Goal: Task Accomplishment & Management: Complete application form

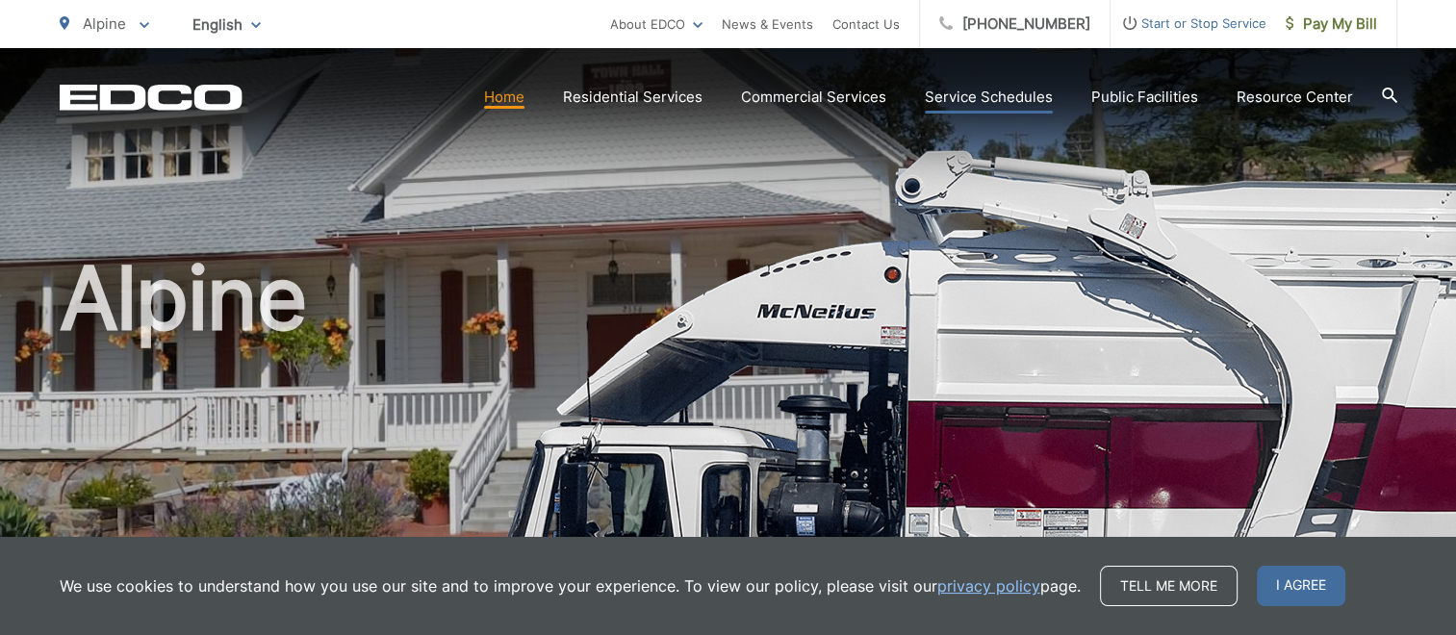
click at [989, 95] on link "Service Schedules" at bounding box center [989, 97] width 128 height 23
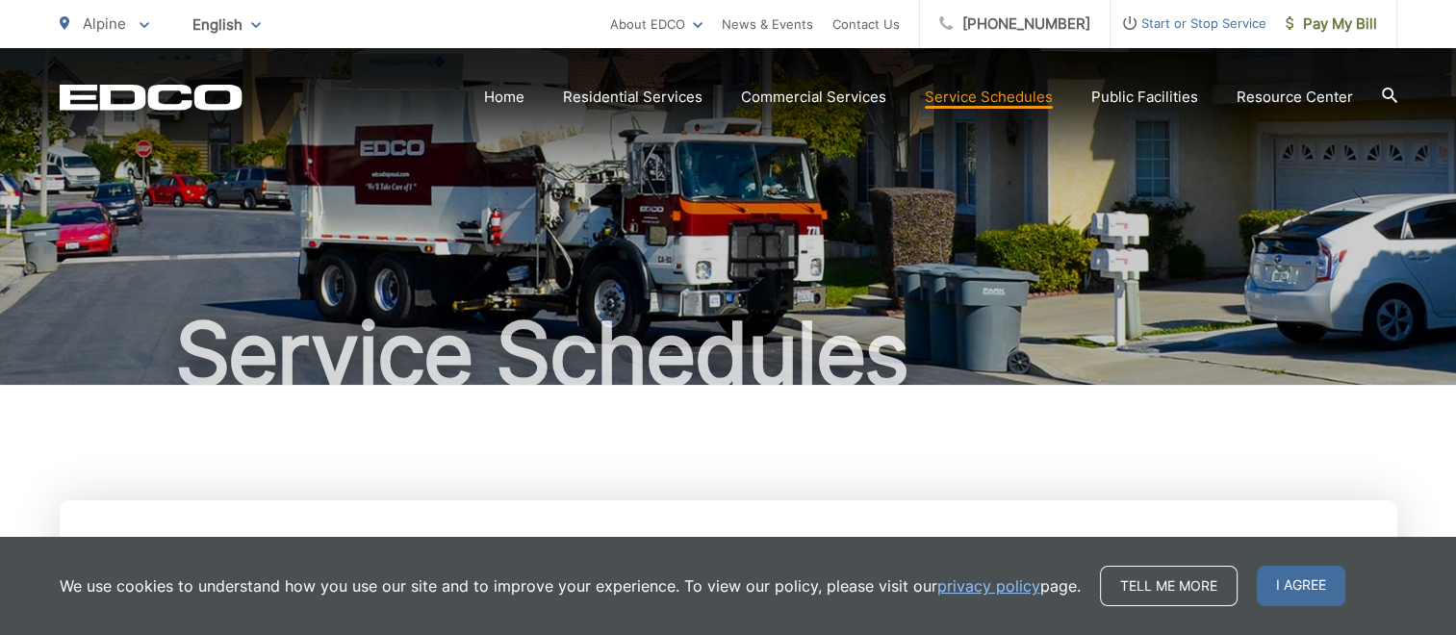
click at [1182, 22] on span "Start or Stop Service" at bounding box center [1189, 23] width 156 height 23
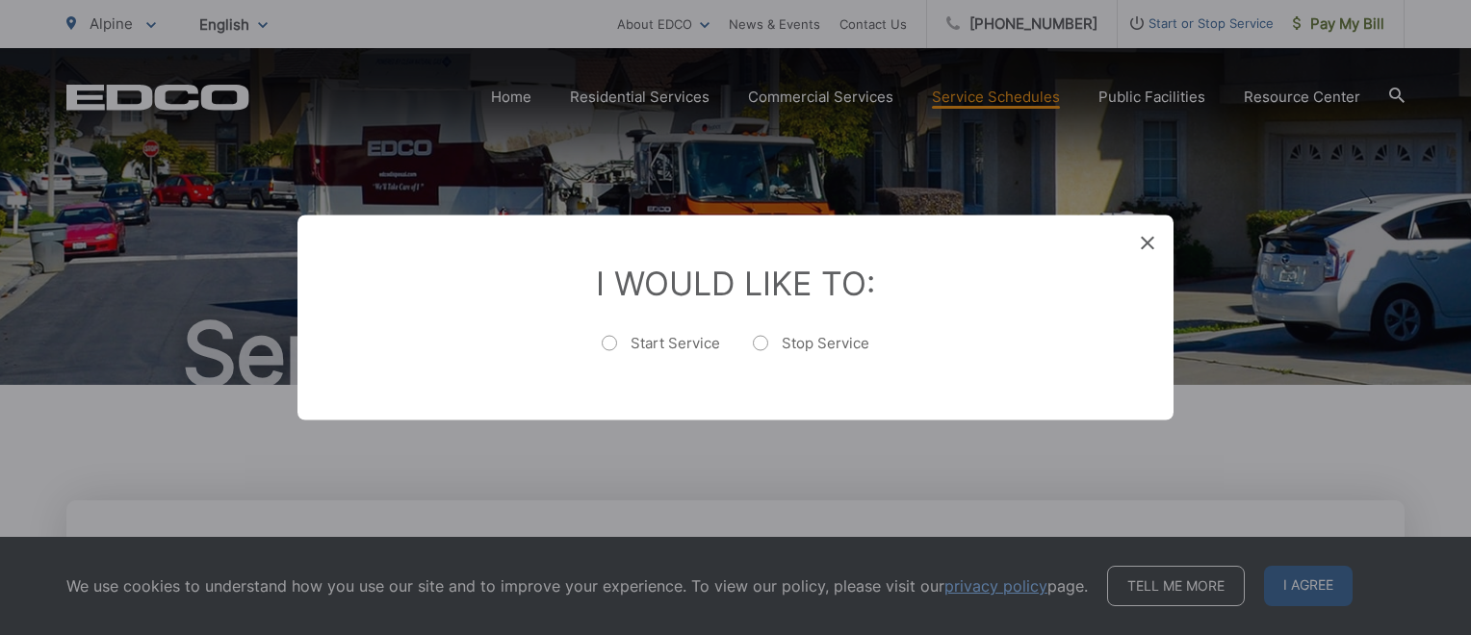
click at [759, 339] on label "Stop Service" at bounding box center [811, 353] width 116 height 39
radio input "true"
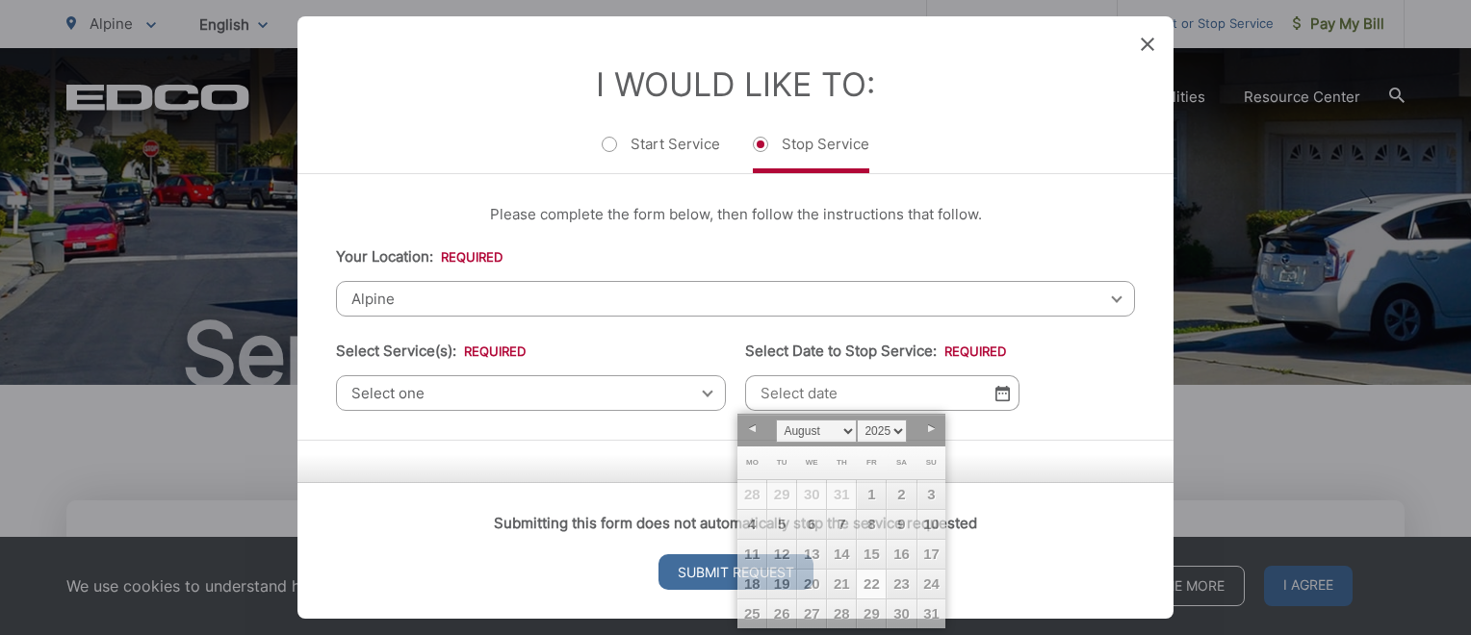
click at [986, 389] on input "Select Date to Stop Service: *" at bounding box center [882, 393] width 274 height 36
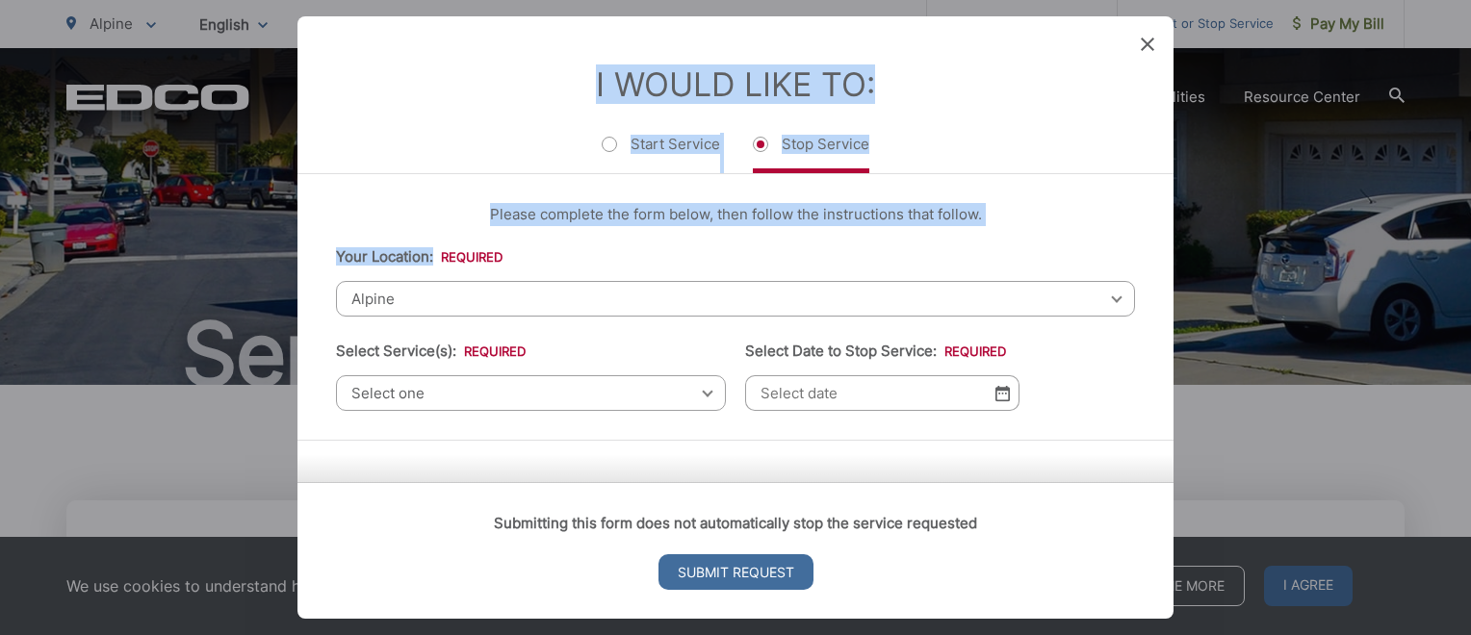
drag, startPoint x: 1239, startPoint y: 265, endPoint x: 685, endPoint y: 250, distance: 553.7
click at [685, 250] on div "Entry Status None In Progress Completed None None In Progress Completed I Would…" at bounding box center [735, 317] width 1471 height 635
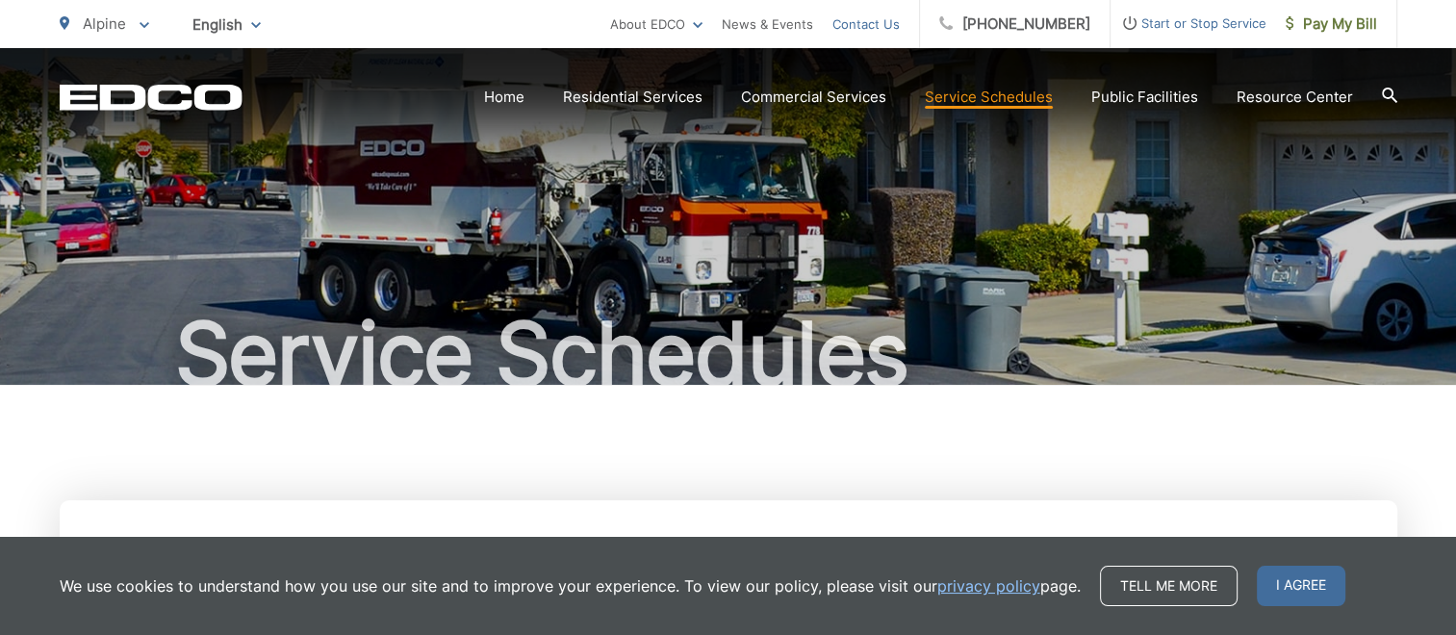
click at [873, 21] on link "Contact Us" at bounding box center [866, 24] width 67 height 23
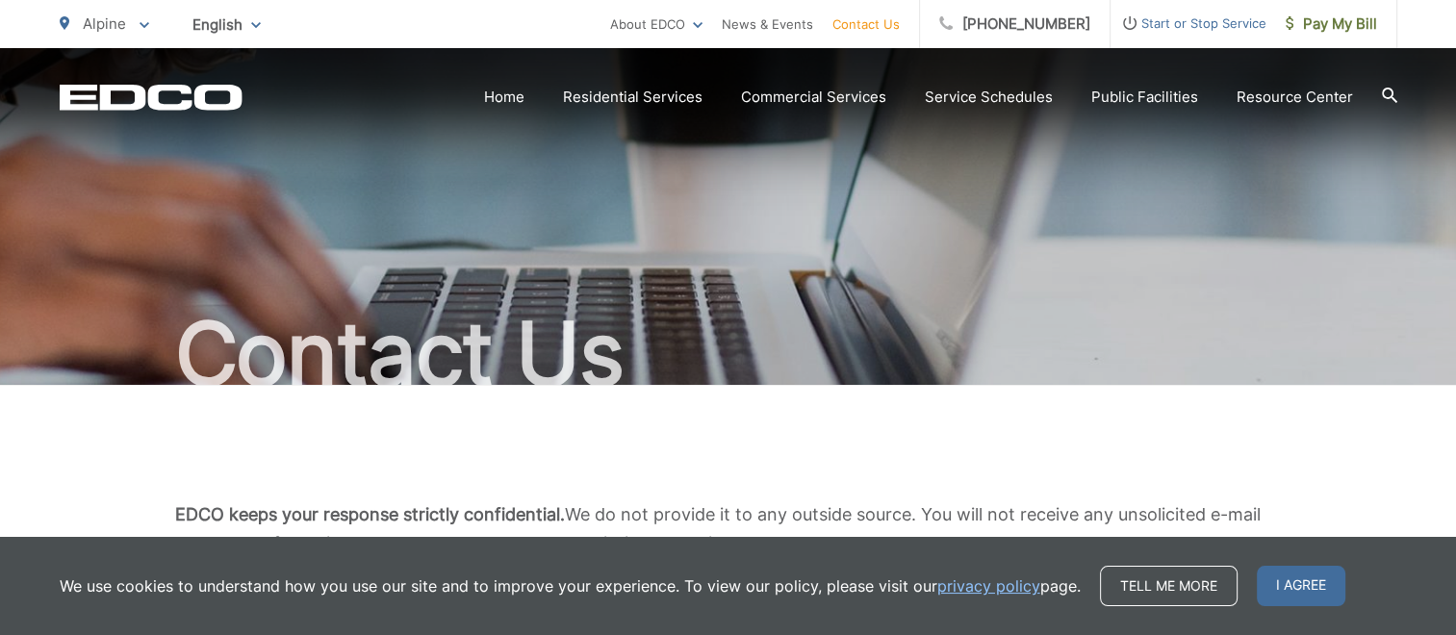
click at [1184, 17] on span "Start or Stop Service" at bounding box center [1189, 23] width 156 height 23
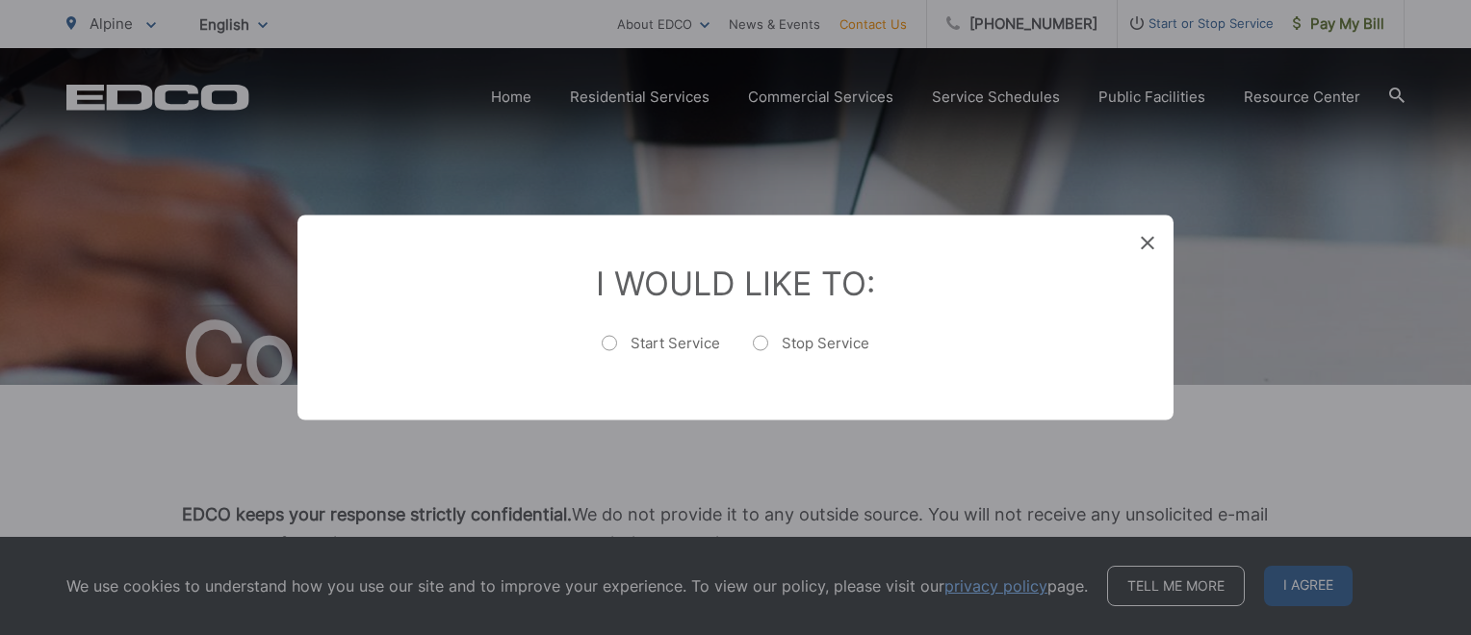
click at [760, 339] on label "Stop Service" at bounding box center [811, 353] width 116 height 39
radio input "true"
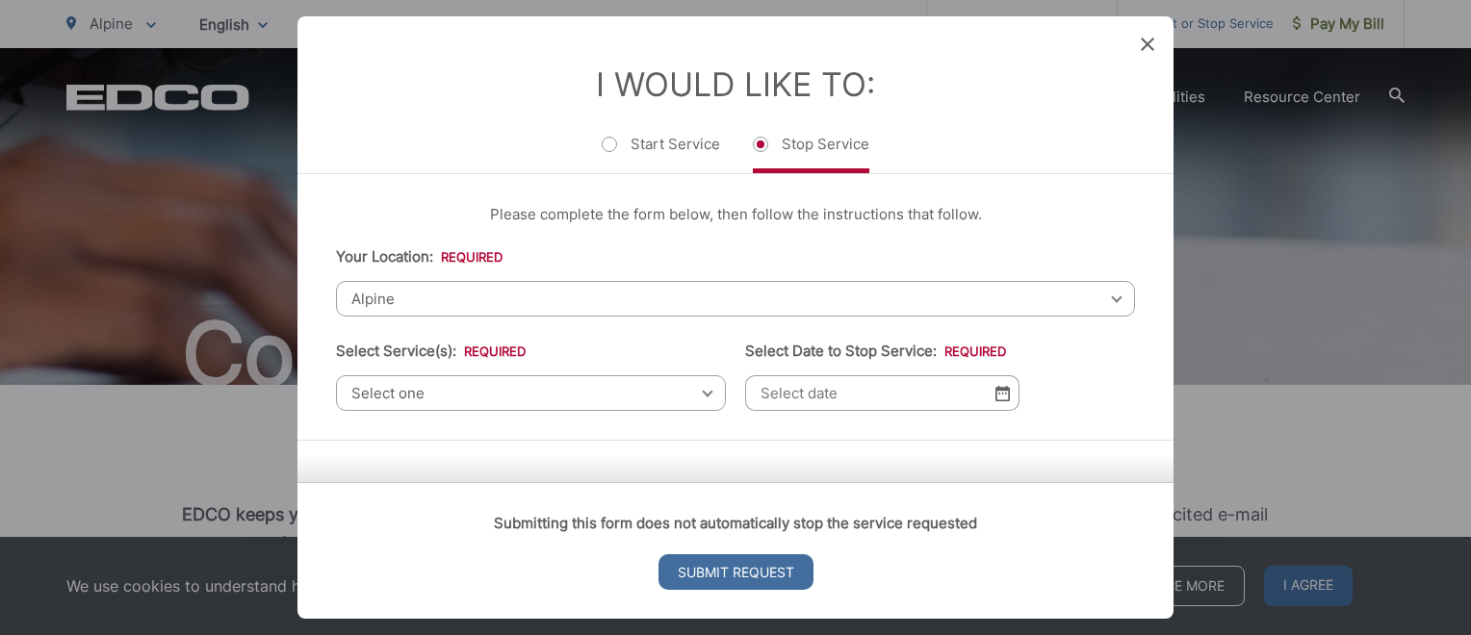
click at [355, 300] on span "Alpine" at bounding box center [735, 299] width 799 height 36
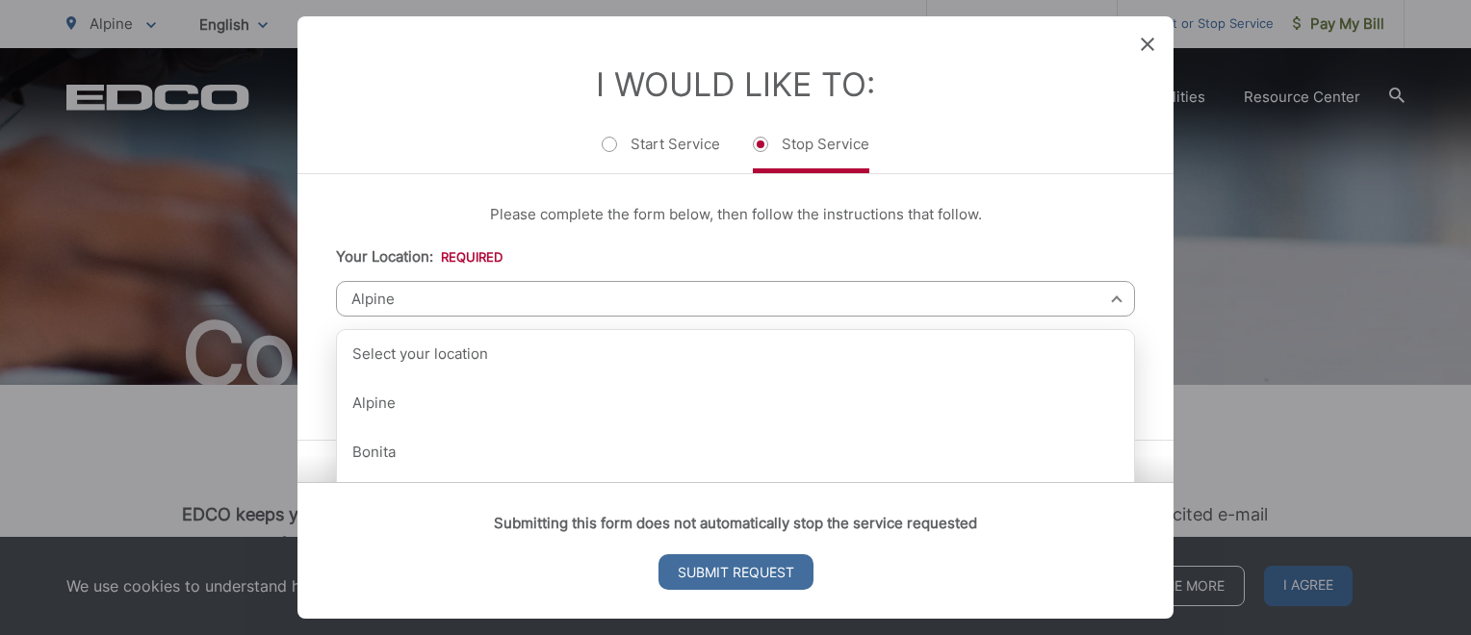
click at [348, 291] on span "Alpine" at bounding box center [735, 299] width 799 height 36
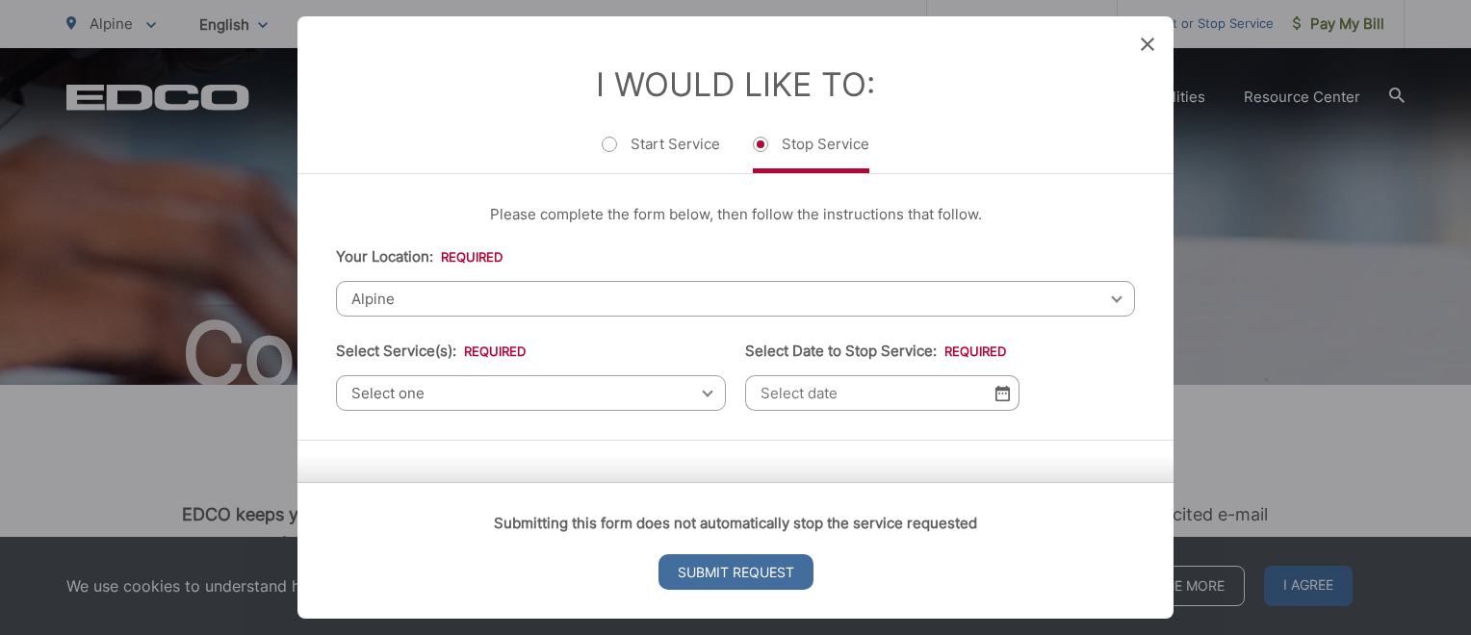
click at [699, 392] on div "Select one Select one Residential Curbside Pickup Commercial/Business Services …" at bounding box center [531, 393] width 390 height 36
click at [697, 389] on div "Select one Select one Residential Curbside Pickup Commercial/Business Services …" at bounding box center [531, 393] width 390 height 36
click at [344, 386] on span "Select one" at bounding box center [531, 393] width 390 height 36
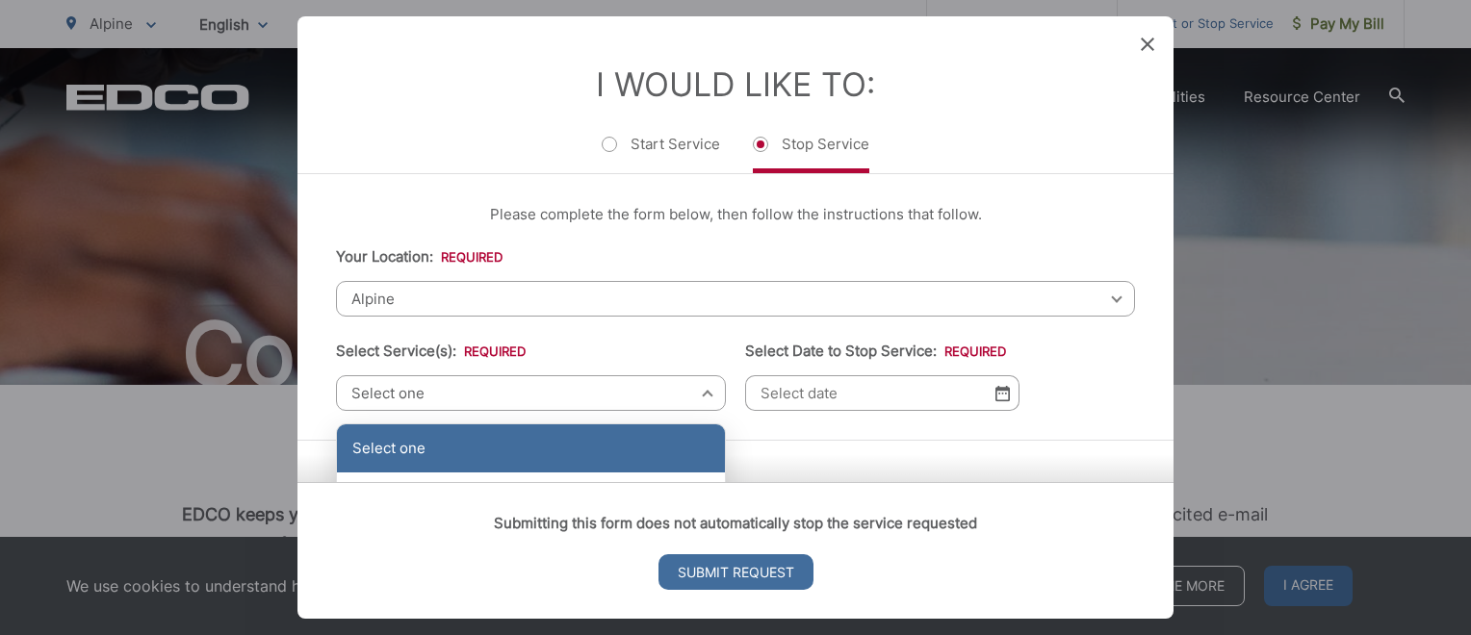
click at [395, 443] on div "Select one" at bounding box center [531, 449] width 388 height 48
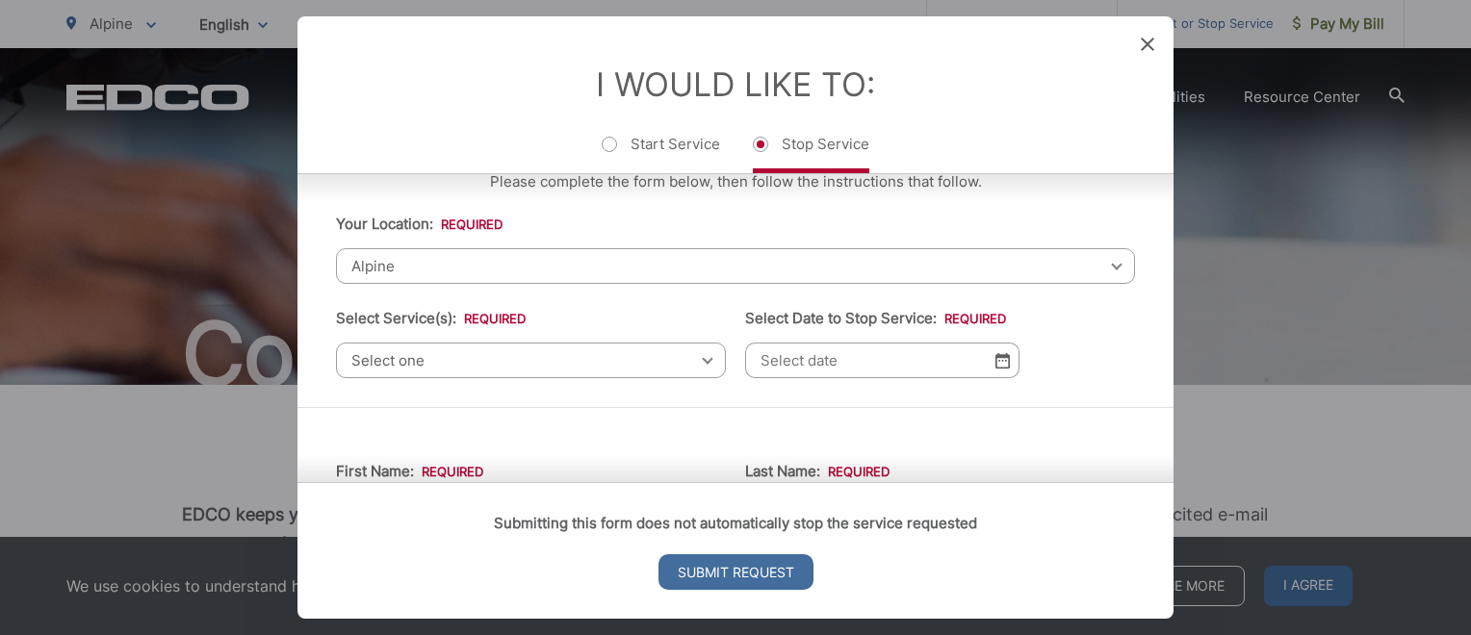
scroll to position [29, 0]
click at [360, 361] on span "Select one" at bounding box center [531, 365] width 390 height 36
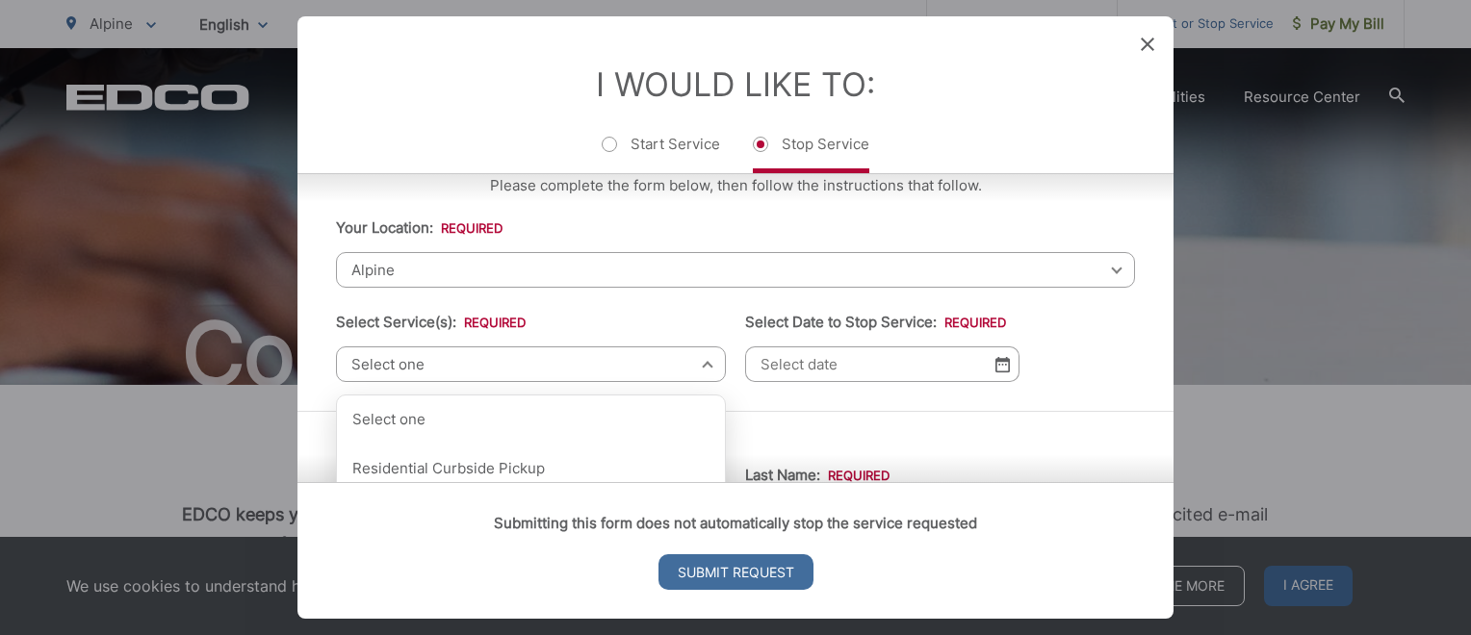
click at [696, 360] on span "Select one" at bounding box center [531, 365] width 390 height 36
click at [779, 358] on input "Select Date to Stop Service: *" at bounding box center [882, 365] width 274 height 36
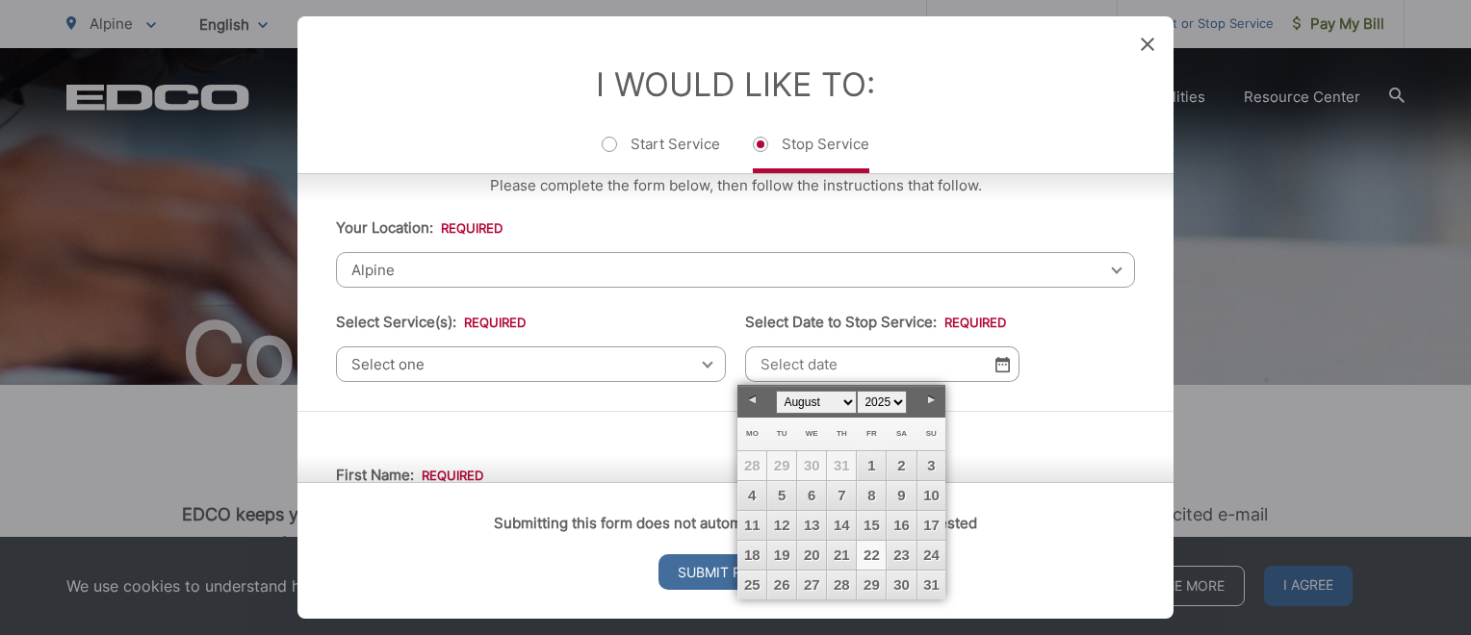
click at [867, 547] on link "22" at bounding box center [871, 555] width 29 height 29
type input "[DATE]"
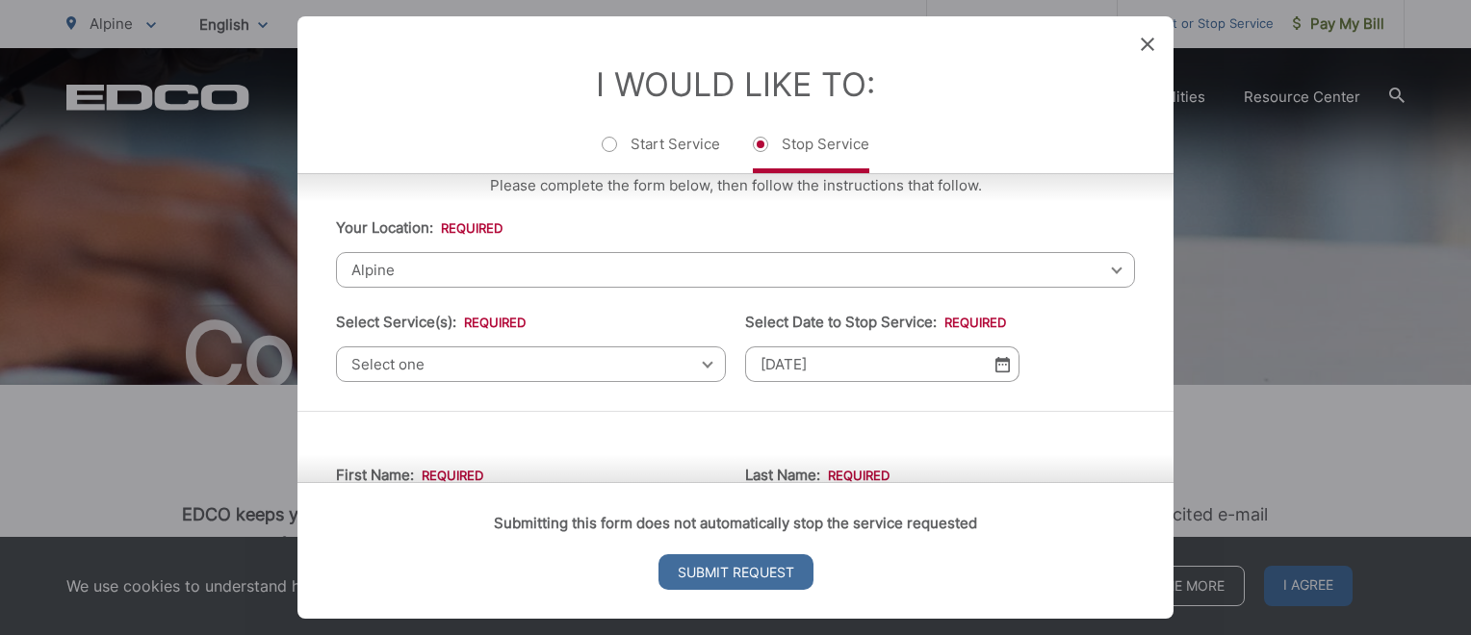
click at [690, 358] on span "Select one" at bounding box center [531, 365] width 390 height 36
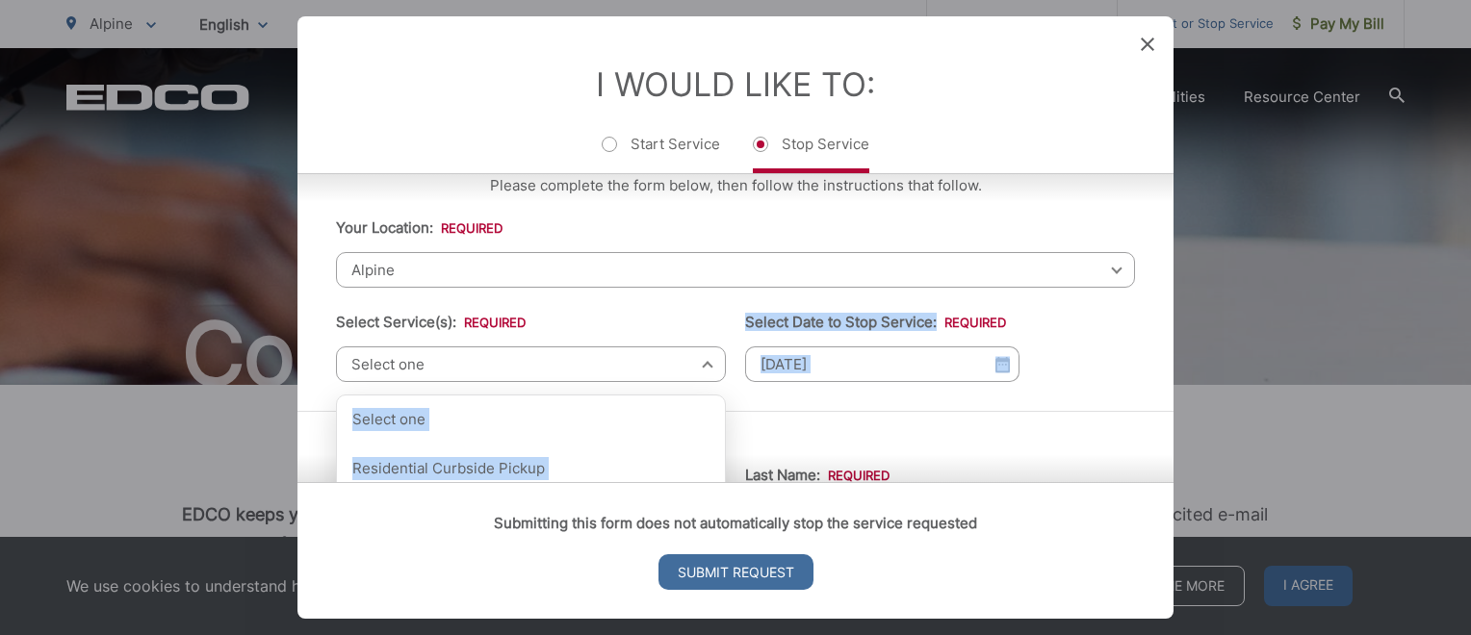
drag, startPoint x: 690, startPoint y: 358, endPoint x: 728, endPoint y: 408, distance: 62.6
click at [728, 408] on div "Please complete the form below, then follow the instructions that follow. Your …" at bounding box center [735, 328] width 876 height 308
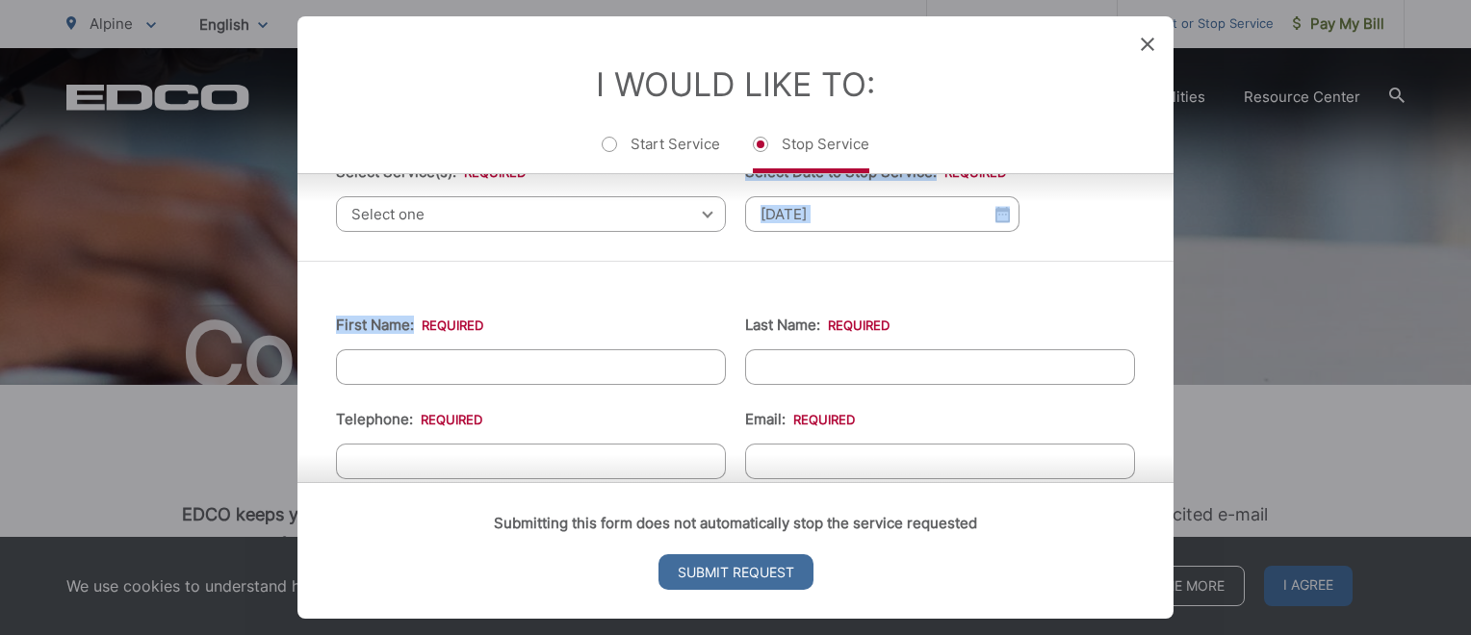
scroll to position [187, 0]
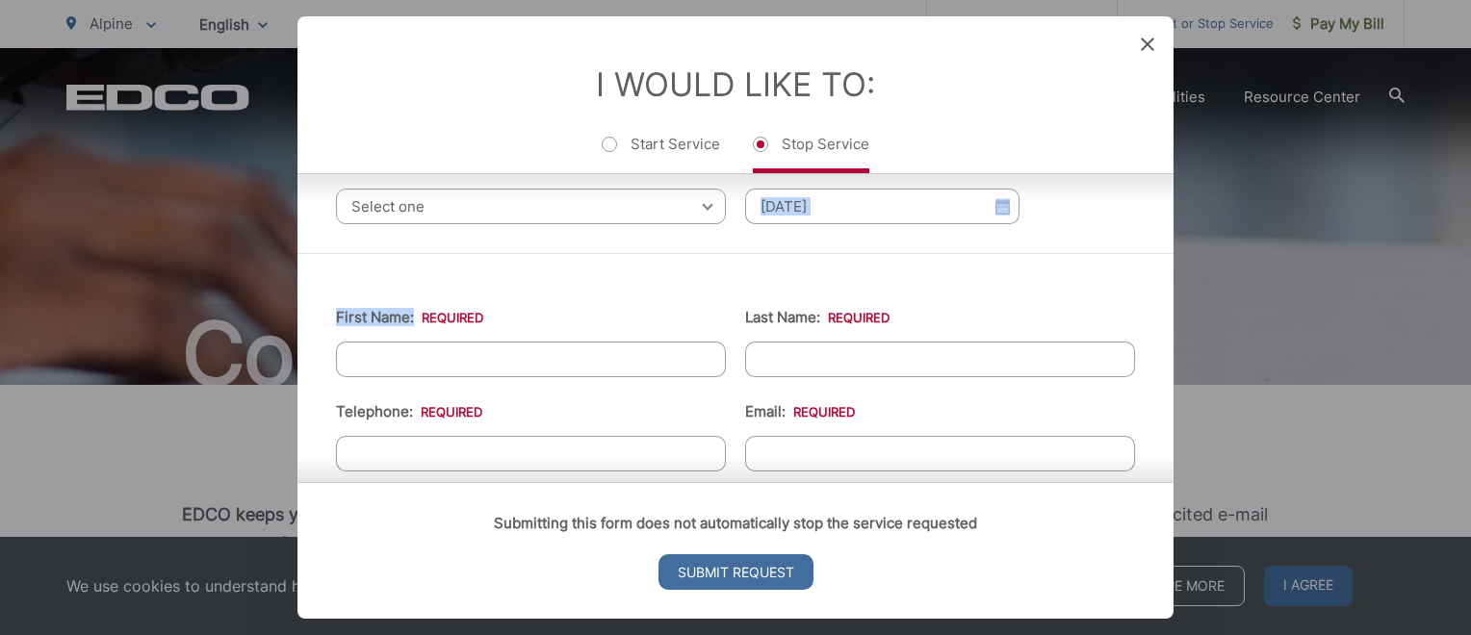
click at [701, 203] on div "Select one Select one Residential Curbside Pickup Commercial/Business Services …" at bounding box center [531, 207] width 390 height 36
click at [699, 203] on div "Select one Select one Residential Curbside Pickup Commercial/Business Services …" at bounding box center [531, 207] width 390 height 36
click at [699, 197] on div "Select one Select one Residential Curbside Pickup Commercial/Business Services …" at bounding box center [531, 207] width 390 height 36
click at [685, 204] on span "Select one" at bounding box center [531, 207] width 390 height 36
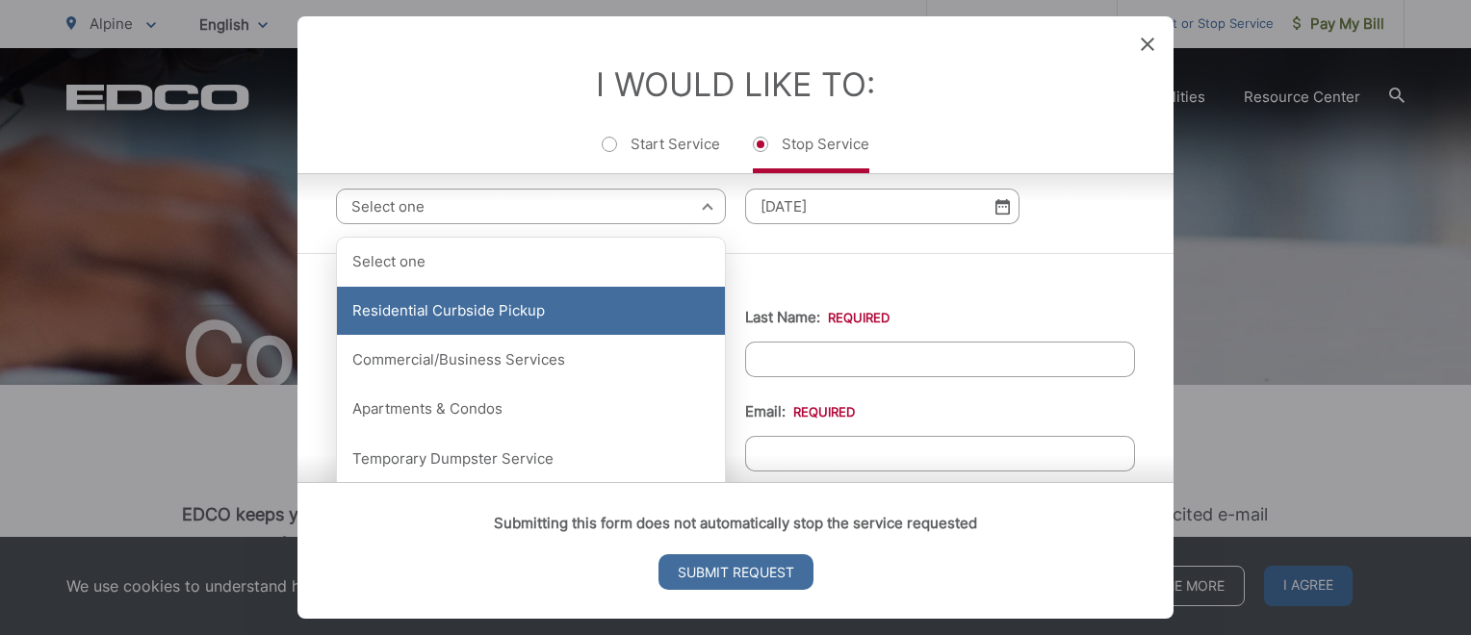
click at [590, 306] on div "Residential Curbside Pickup" at bounding box center [531, 311] width 388 height 48
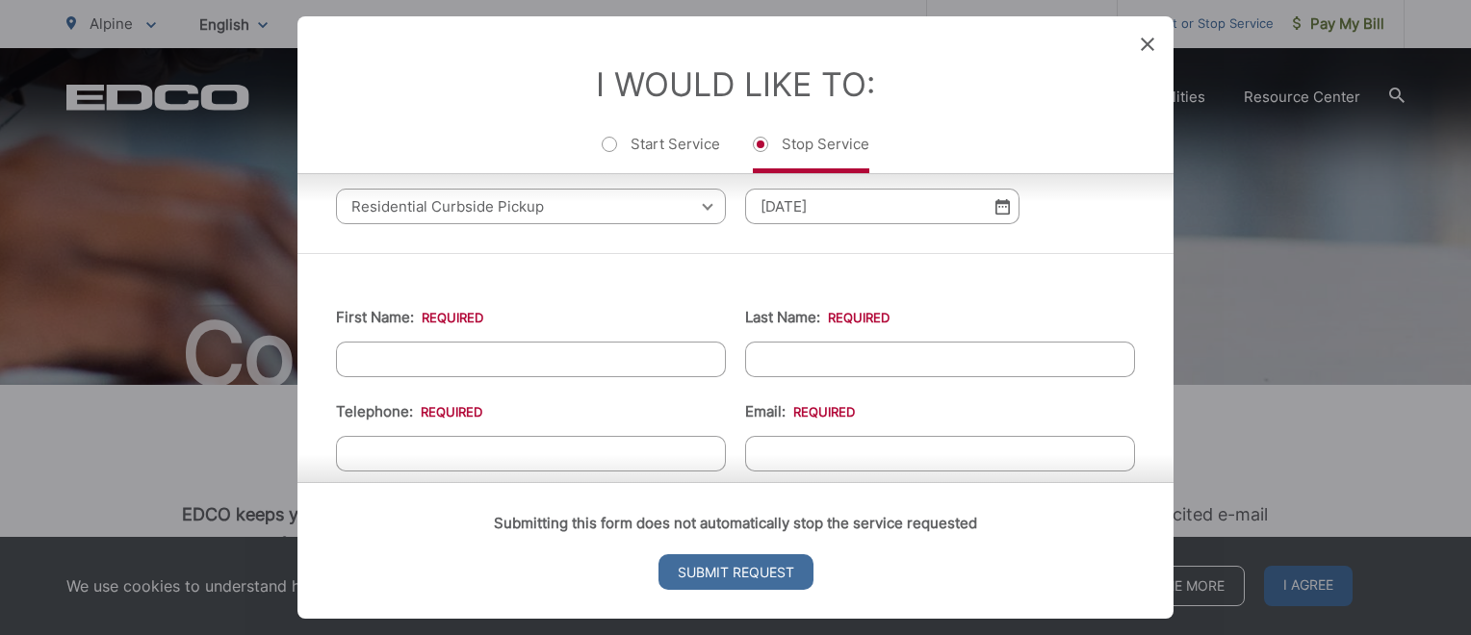
click at [347, 359] on input "First Name: *" at bounding box center [531, 360] width 390 height 36
type input "[PERSON_NAME]"
type input "6195587577"
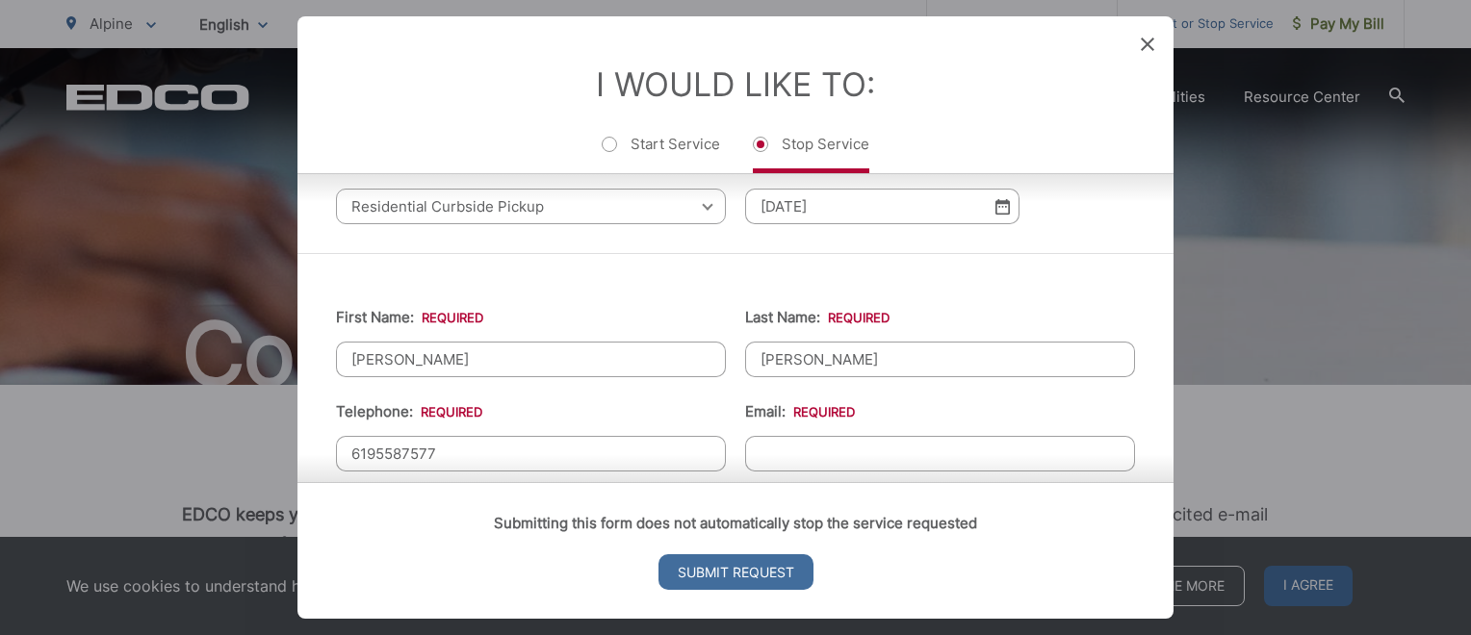
type input "[EMAIL_ADDRESS][DOMAIN_NAME]"
type input "Berthoud"
type input "80513"
type input "na"
type input "[PHONE_NUMBER]"
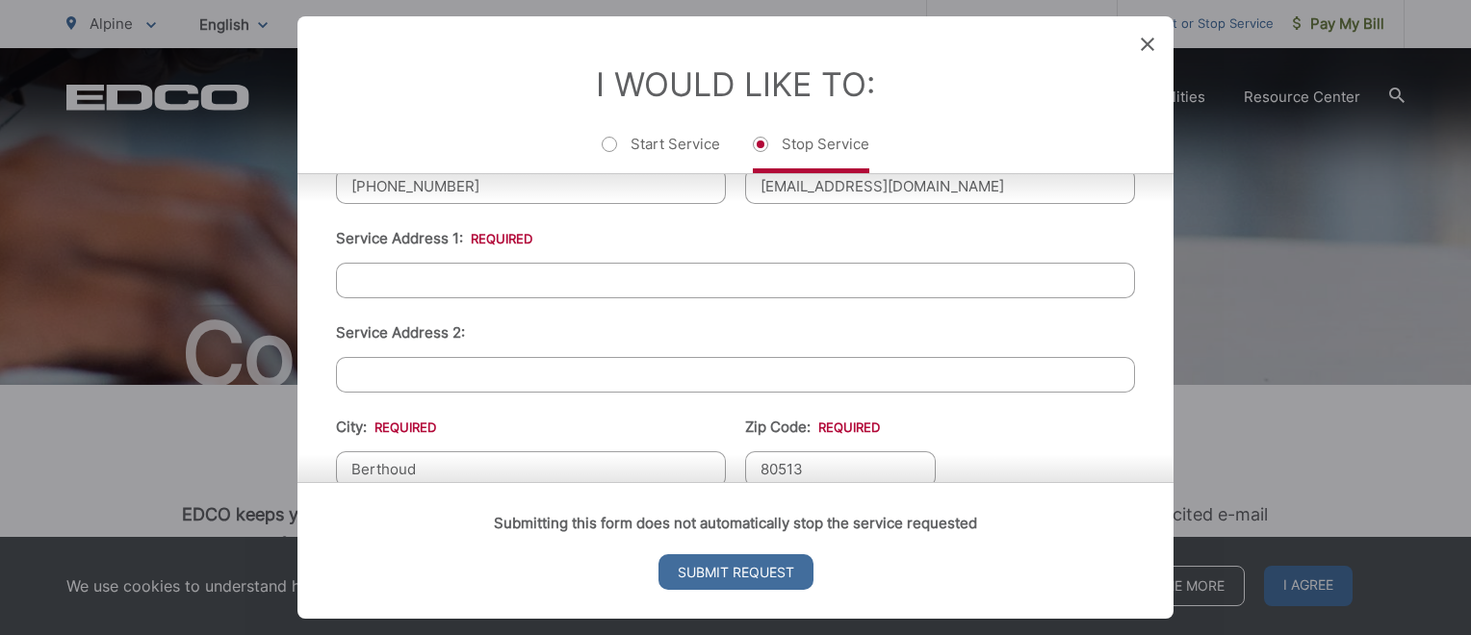
scroll to position [457, 0]
click at [343, 270] on input "Service Address 1: *" at bounding box center [735, 278] width 799 height 36
type input "[STREET_ADDRESS]"
click at [422, 482] on div "Submitting this form does not automatically stop the service requested Submit R…" at bounding box center [735, 550] width 876 height 137
click at [349, 482] on div "Submitting this form does not automatically stop the service requested Submit R…" at bounding box center [735, 550] width 876 height 137
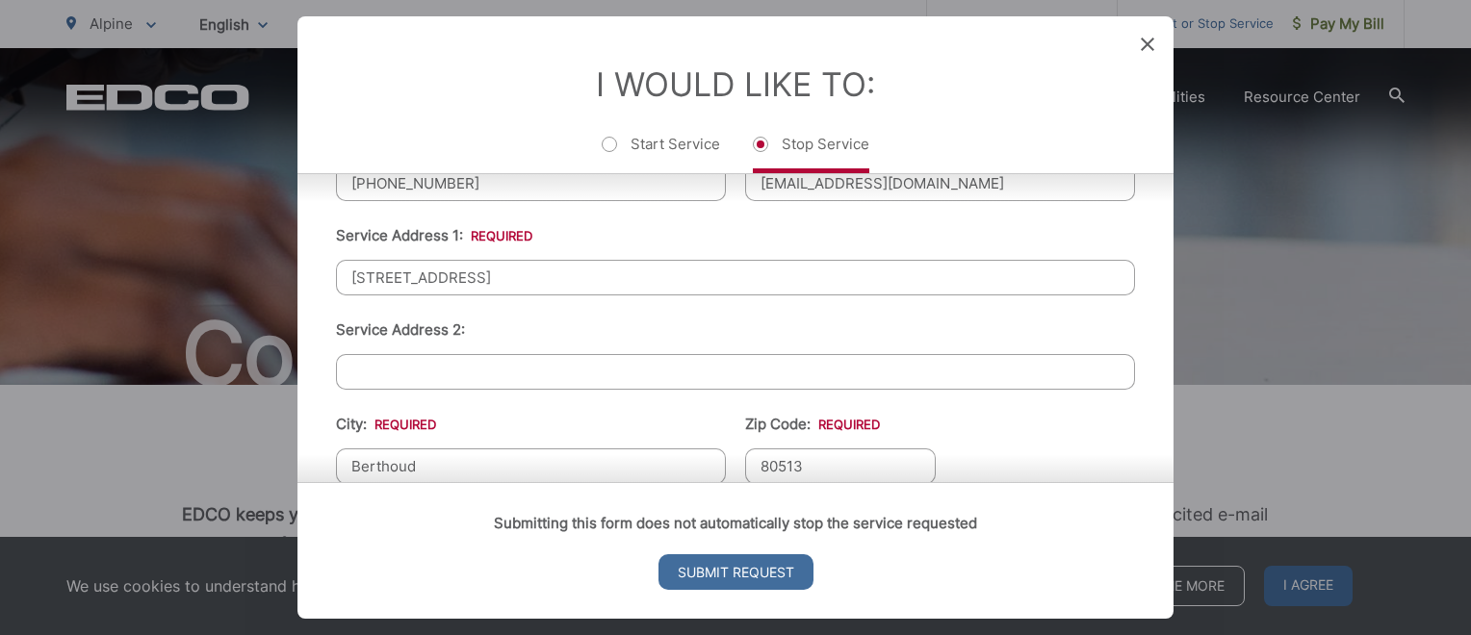
click at [423, 482] on div "Submitting this form does not automatically stop the service requested Submit R…" at bounding box center [735, 550] width 876 height 137
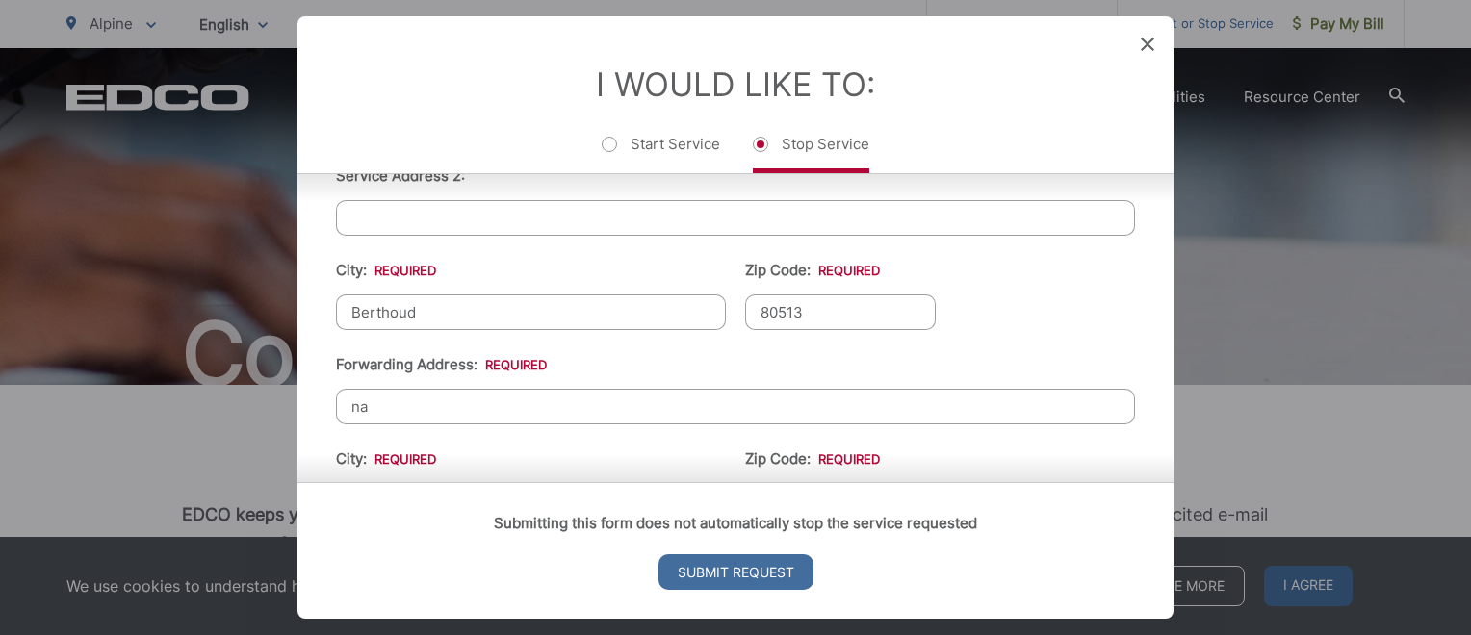
scroll to position [637, 0]
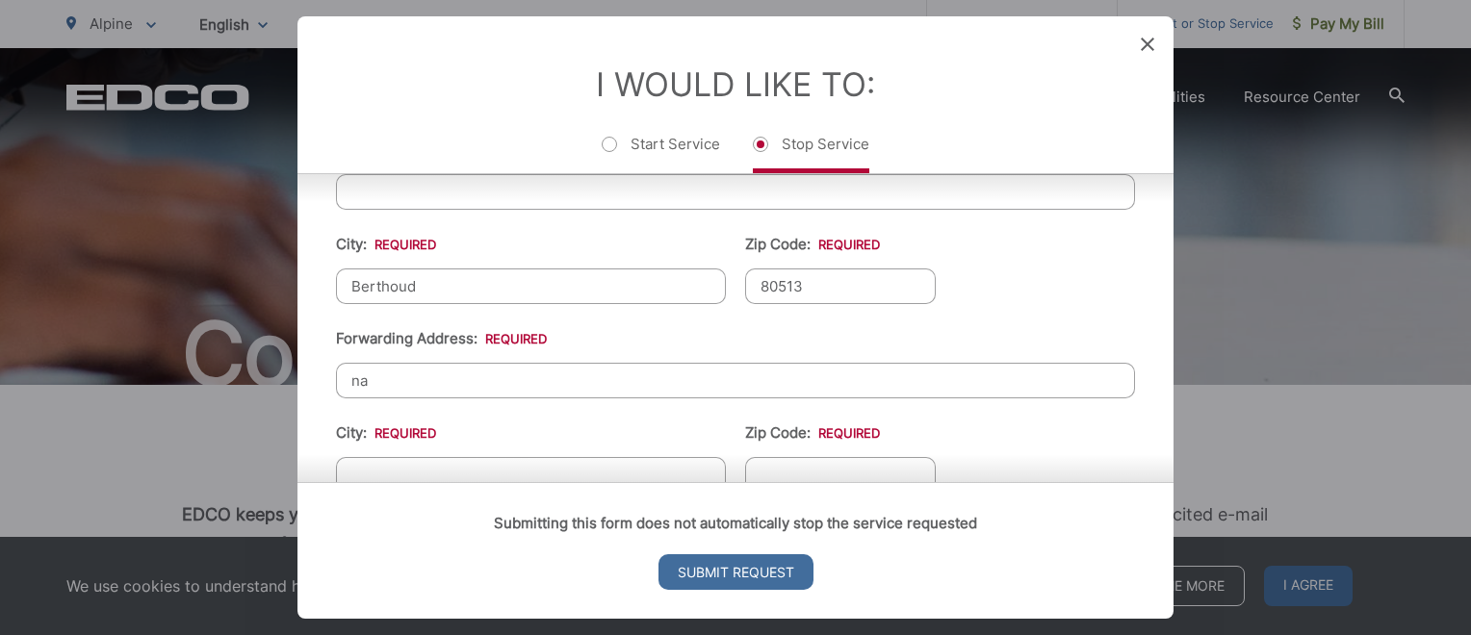
click at [813, 284] on input "80513" at bounding box center [840, 287] width 191 height 36
type input "8"
type input "91901"
click at [417, 284] on input "Berthoud" at bounding box center [531, 287] width 390 height 36
type input "B"
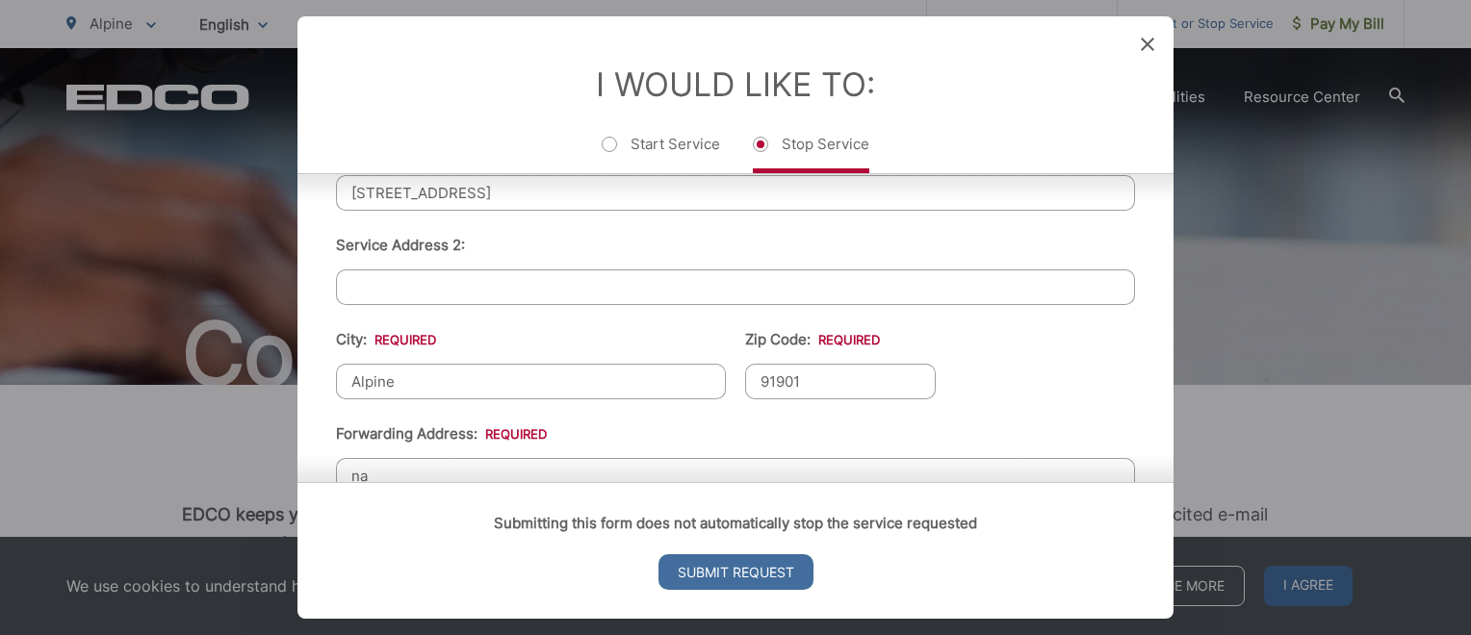
scroll to position [538, 0]
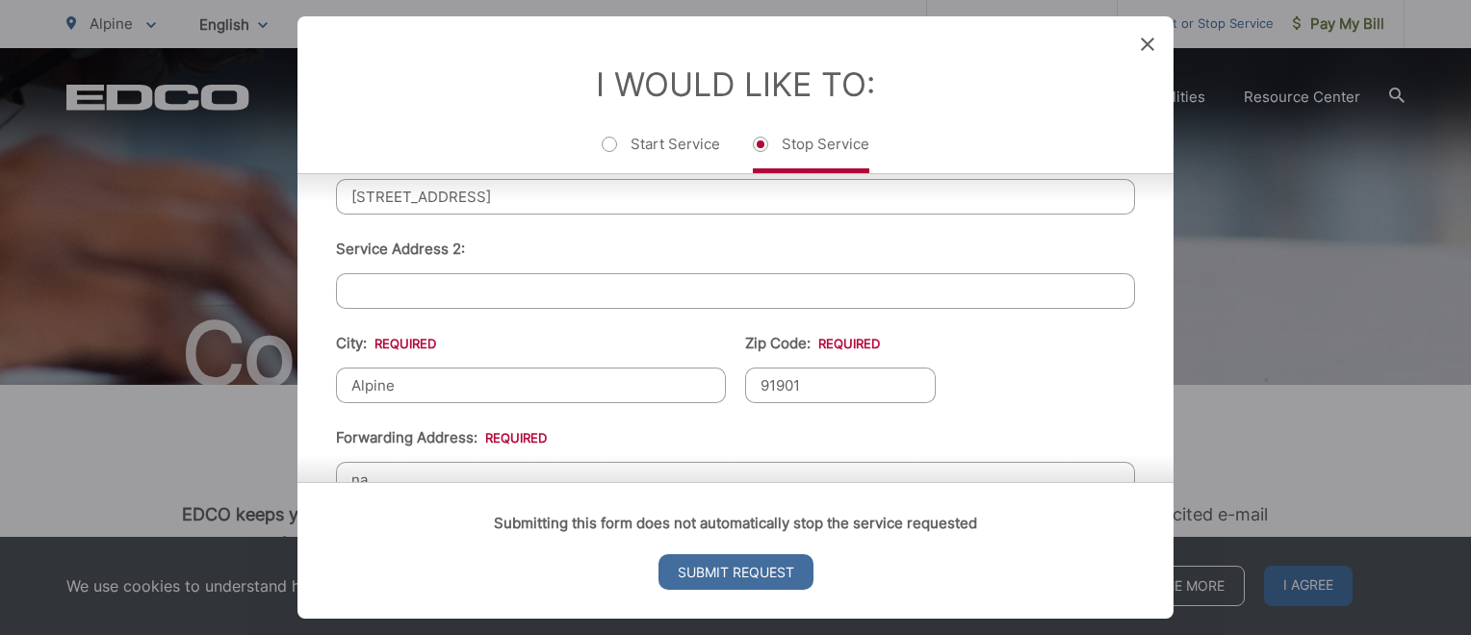
type input "Alpine"
click at [1072, 353] on ul "First Name: * [PERSON_NAME] Last Name: * [PERSON_NAME] Telephone: * [PHONE_NUMB…" at bounding box center [735, 400] width 799 height 936
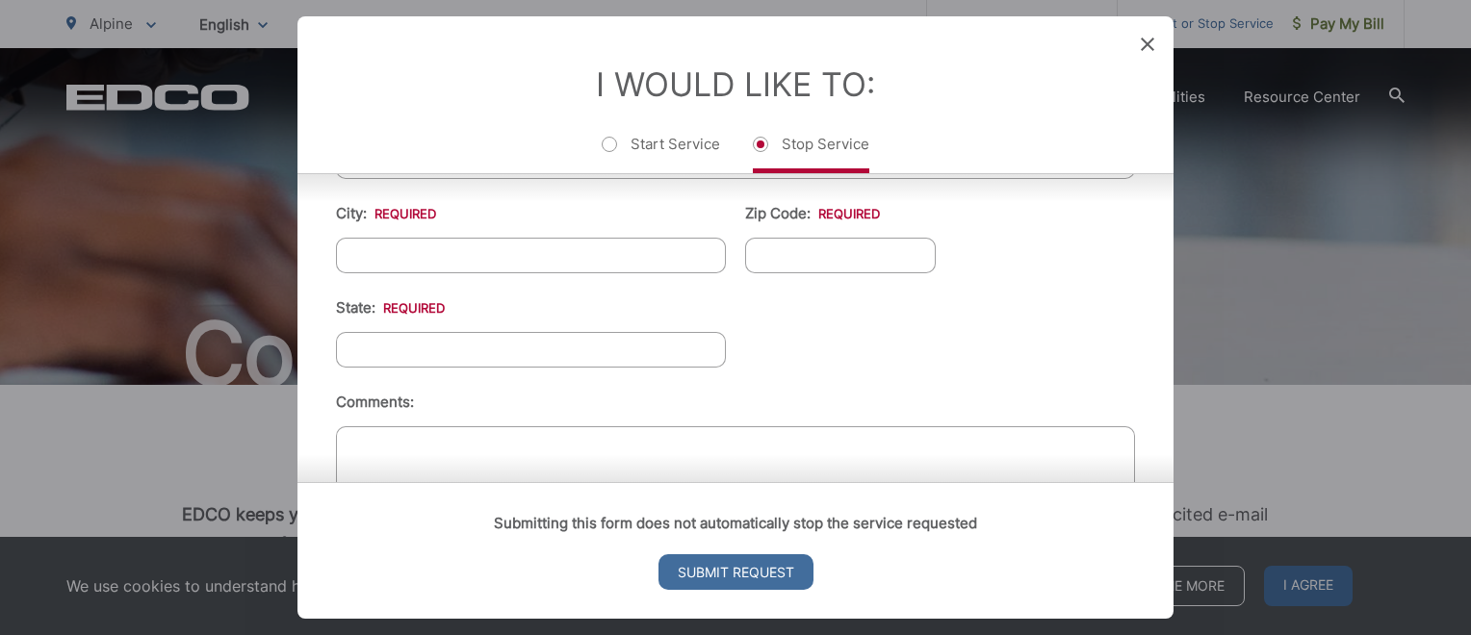
scroll to position [853, 0]
click at [348, 250] on input "City: *" at bounding box center [531, 260] width 390 height 36
type input "ALPINE, [GEOGRAPHIC_DATA]"
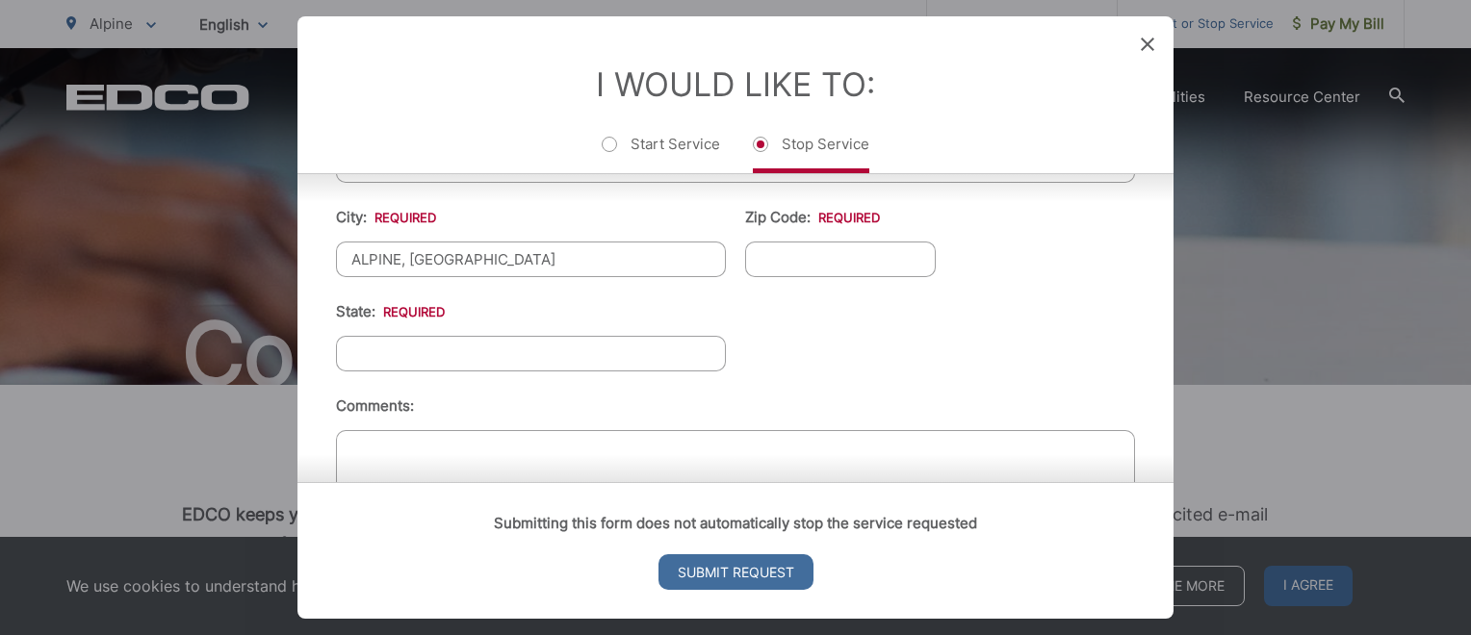
type input "91901"
type input "[US_STATE]"
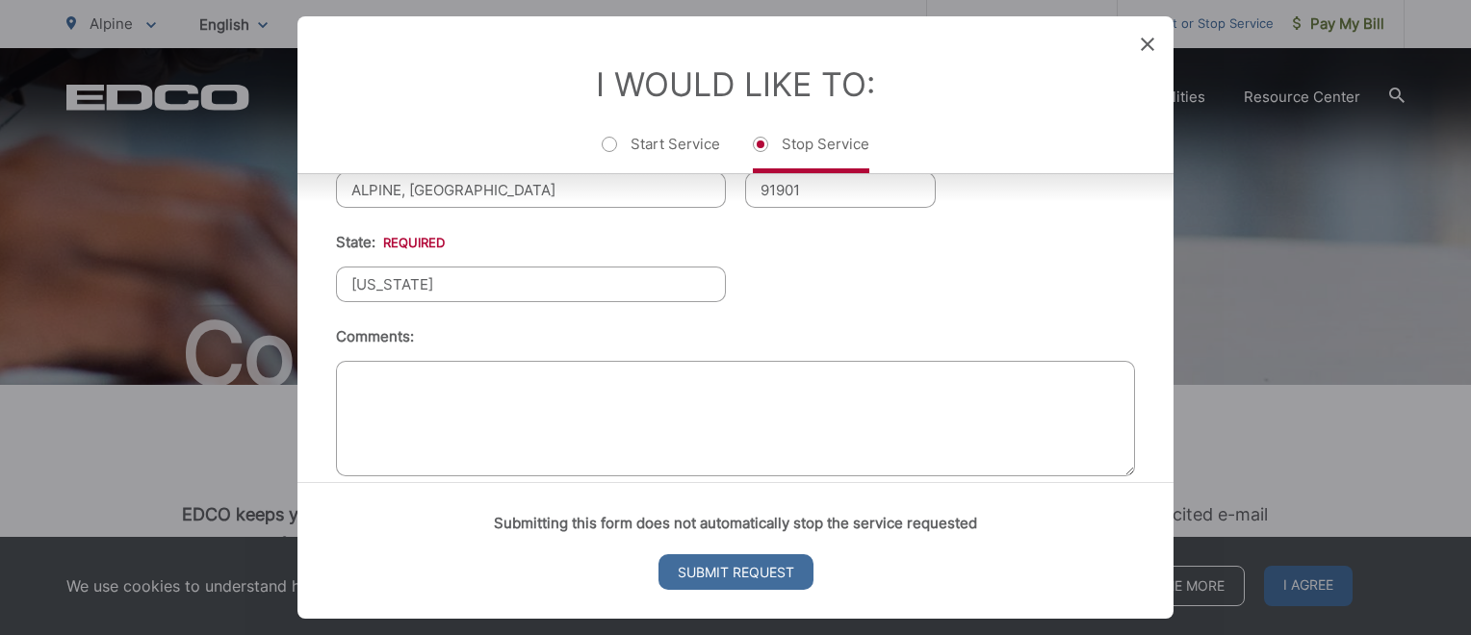
scroll to position [944, 0]
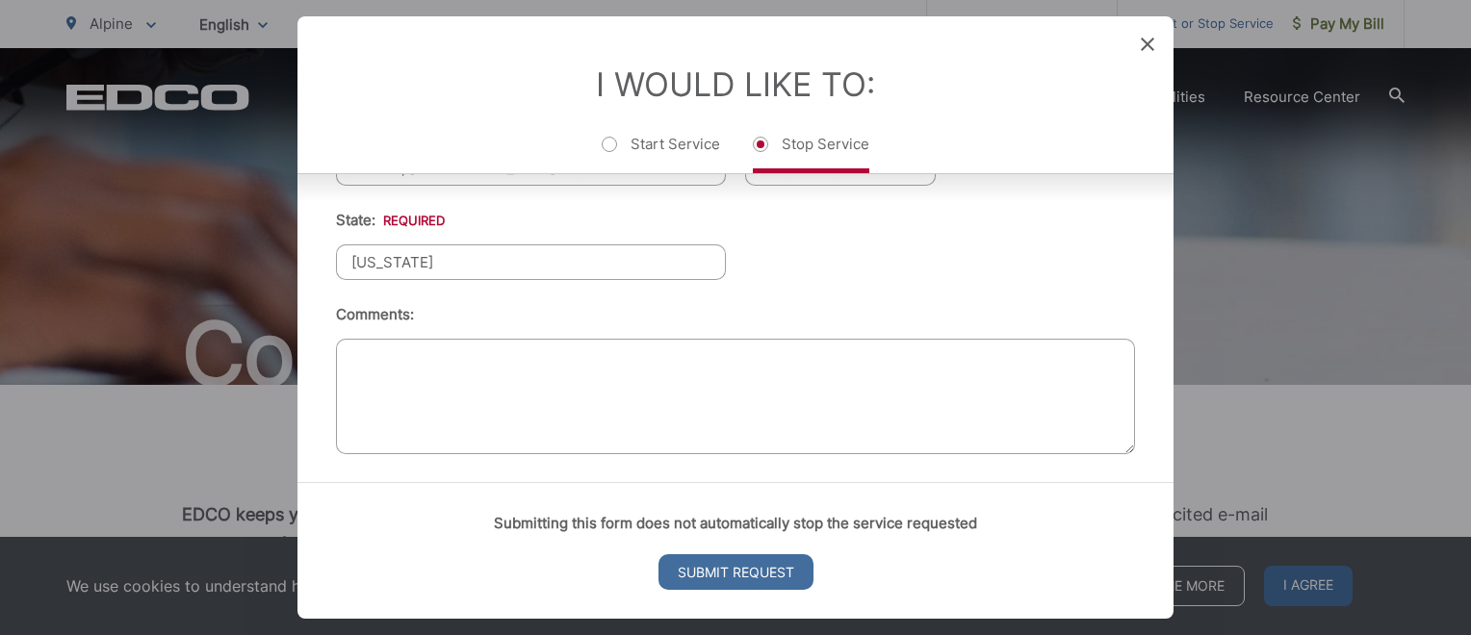
click at [348, 356] on textarea "Comments:" at bounding box center [735, 397] width 799 height 116
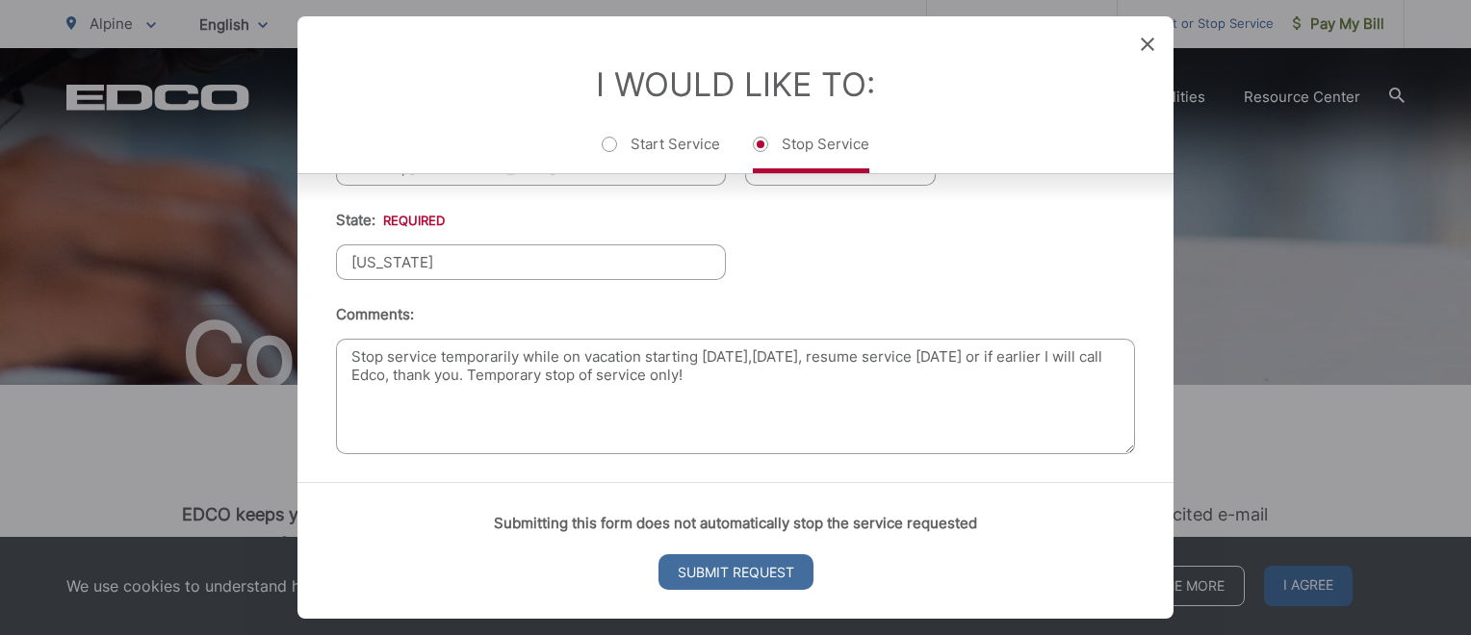
drag, startPoint x: 348, startPoint y: 356, endPoint x: 452, endPoint y: 433, distance: 130.2
click at [452, 433] on textarea "Stop service temporarily while on vacation starting [DATE],[DATE], resume servi…" at bounding box center [735, 397] width 799 height 116
type textarea "Stop service temporarily while on vacation starting [DATE],[DATE], resume servi…"
click at [392, 543] on div "Submitting this form does not automatically stop the service requested Submit R…" at bounding box center [735, 550] width 876 height 137
click at [568, 579] on div "Submitting this form does not automatically stop the service requested Submit R…" at bounding box center [735, 550] width 876 height 137
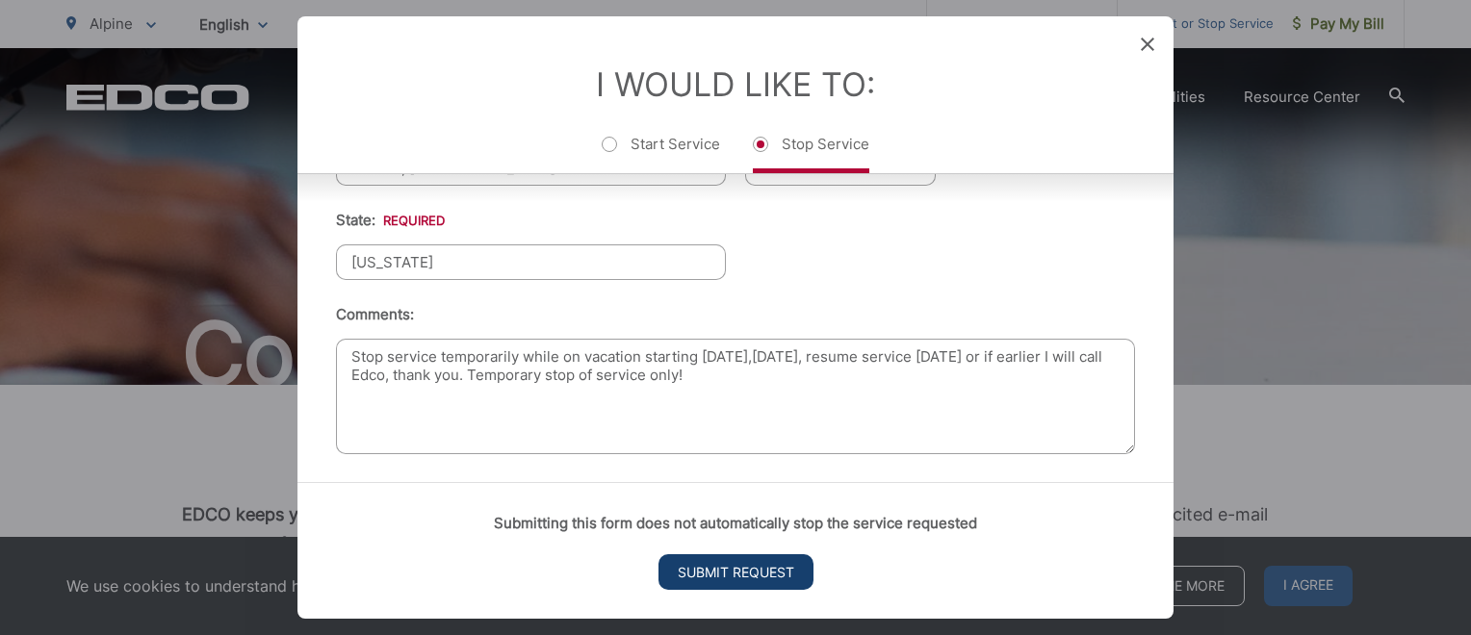
click at [743, 566] on input "Submit Request" at bounding box center [735, 572] width 155 height 36
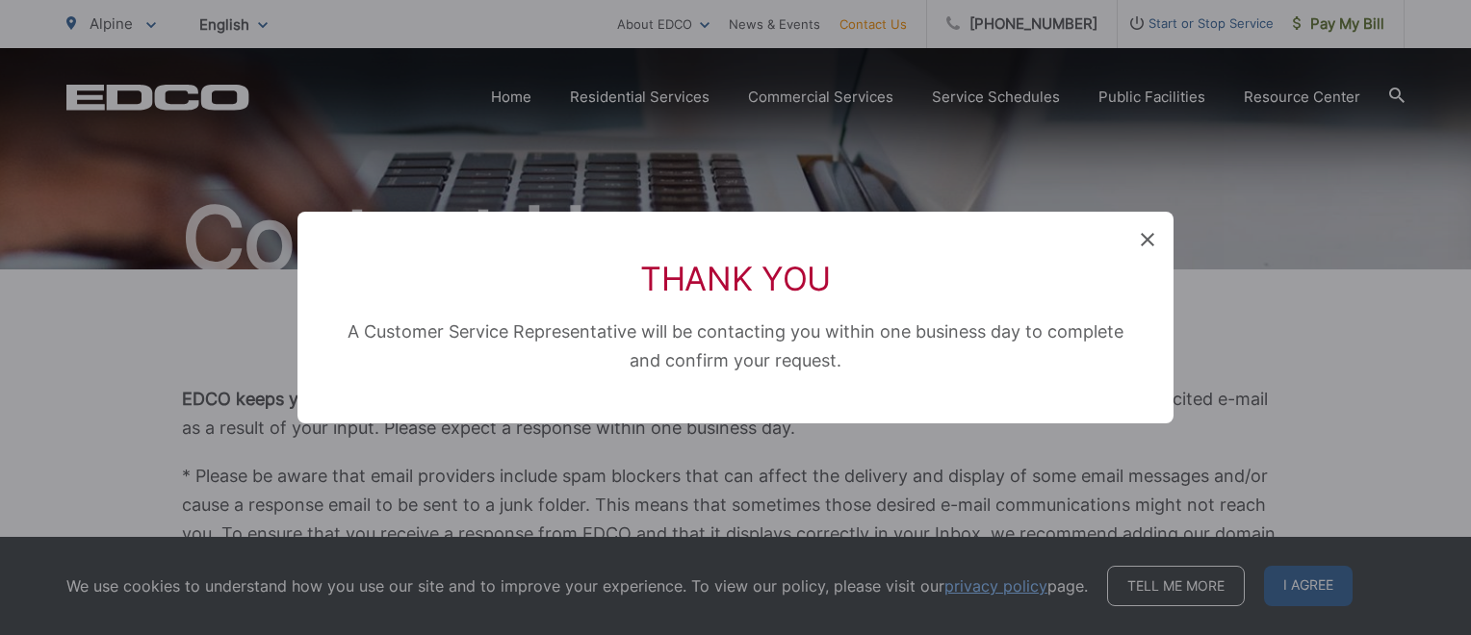
scroll to position [0, 0]
click at [1136, 225] on div "Thank You A Customer Service Representative will be contacting you within one b…" at bounding box center [735, 318] width 876 height 212
click at [1147, 241] on icon at bounding box center [1147, 239] width 13 height 13
